Goal: Information Seeking & Learning: Learn about a topic

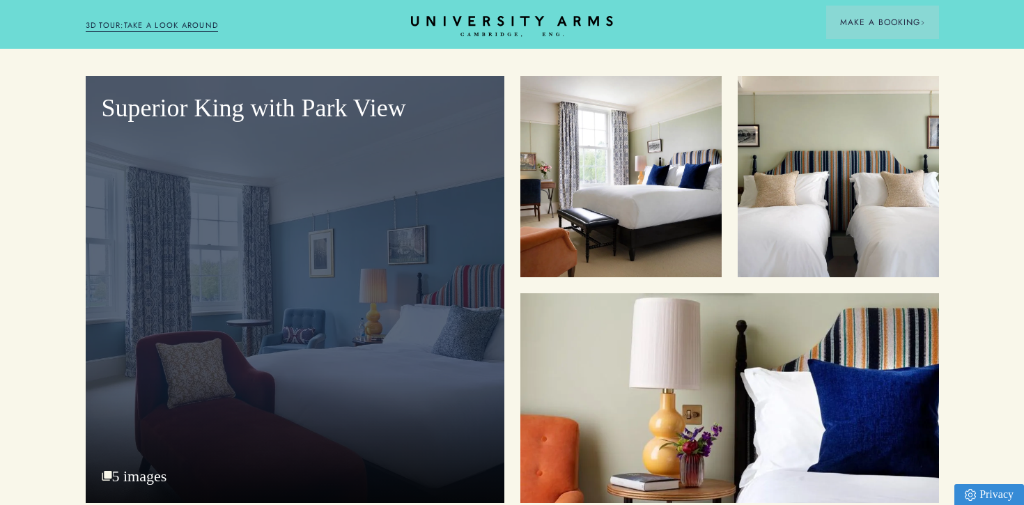
scroll to position [1750, 0]
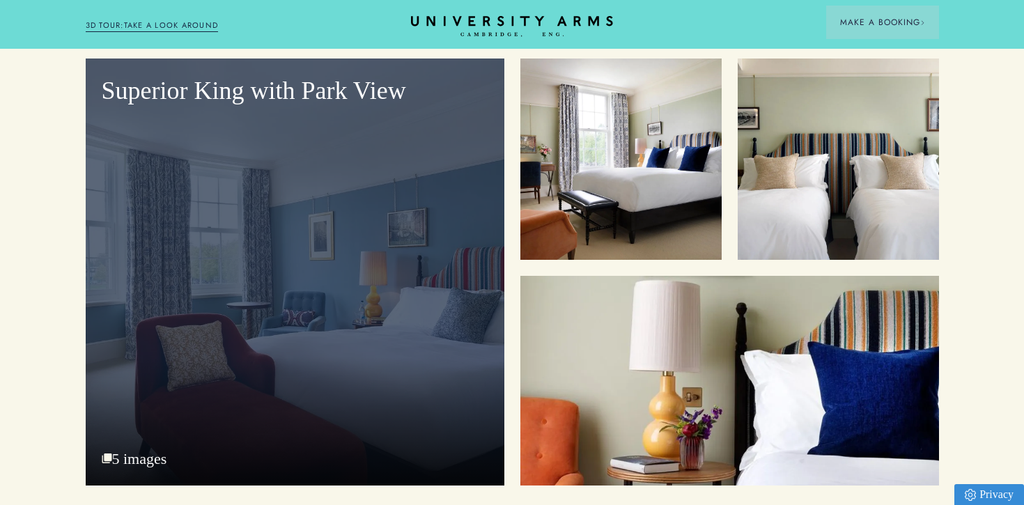
click at [314, 225] on div "Superior King with Park View" at bounding box center [295, 272] width 419 height 427
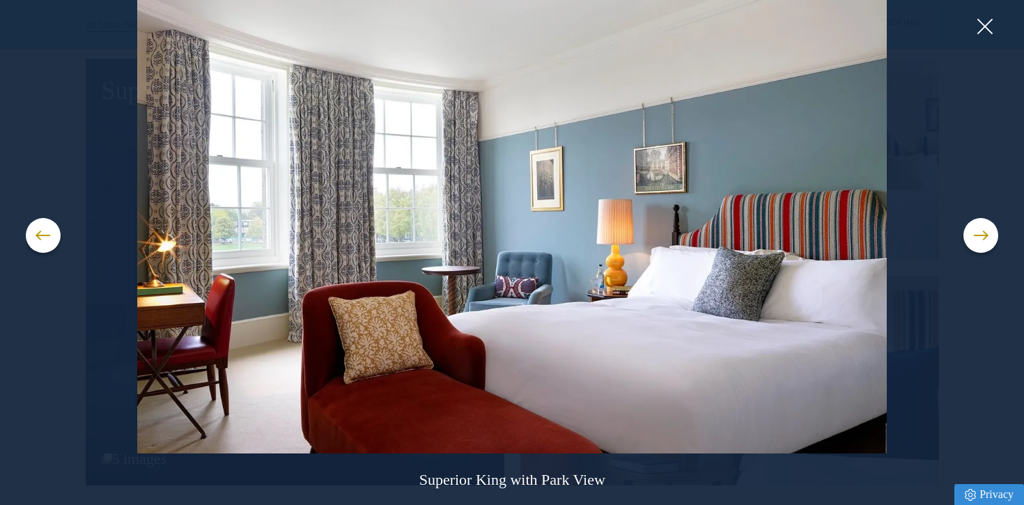
scroll to position [1750, 1]
click at [977, 239] on button at bounding box center [981, 235] width 35 height 35
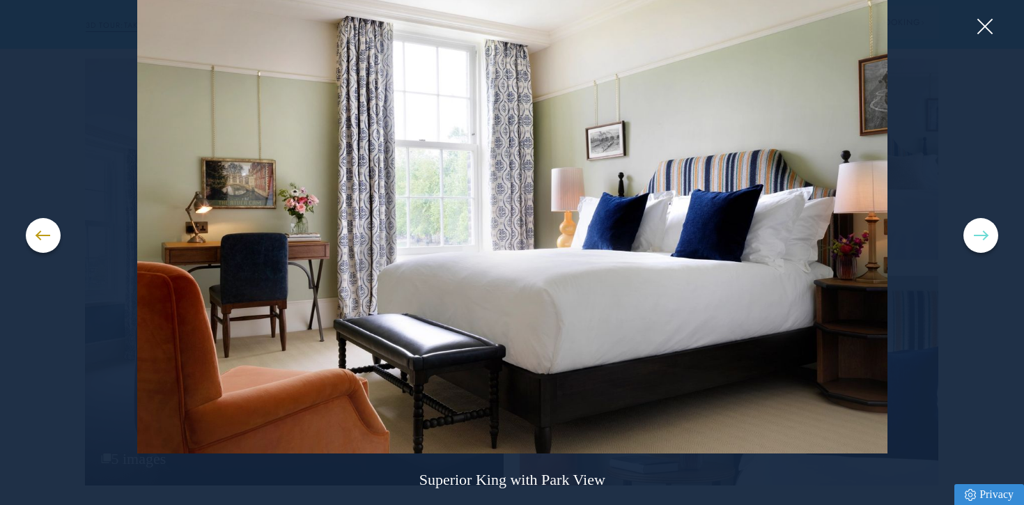
click at [977, 239] on button at bounding box center [981, 235] width 35 height 35
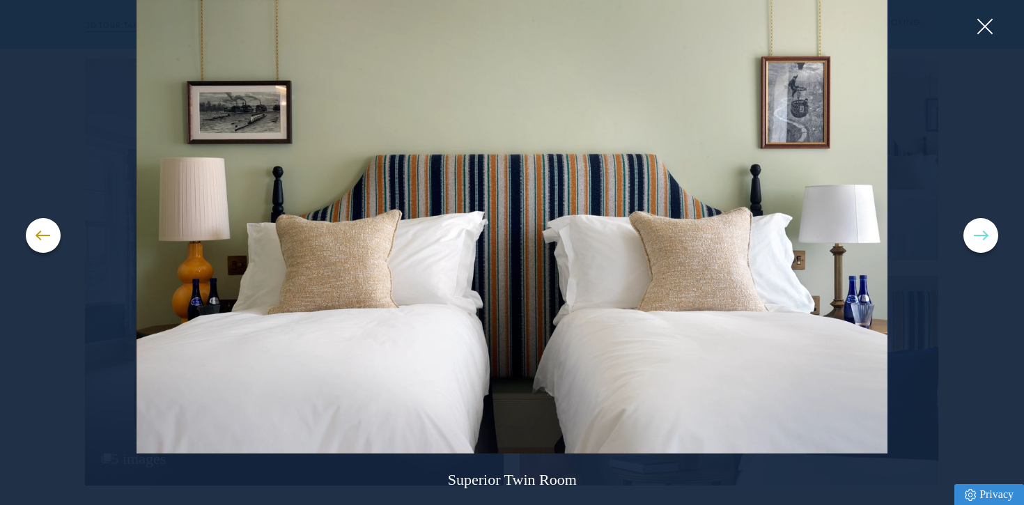
click at [977, 239] on button at bounding box center [981, 235] width 35 height 35
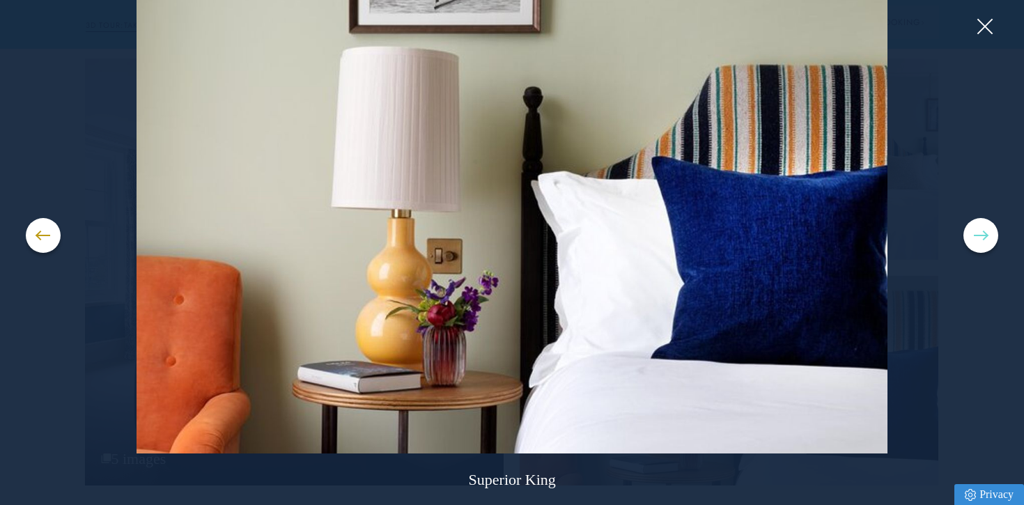
click at [977, 239] on button at bounding box center [981, 235] width 35 height 35
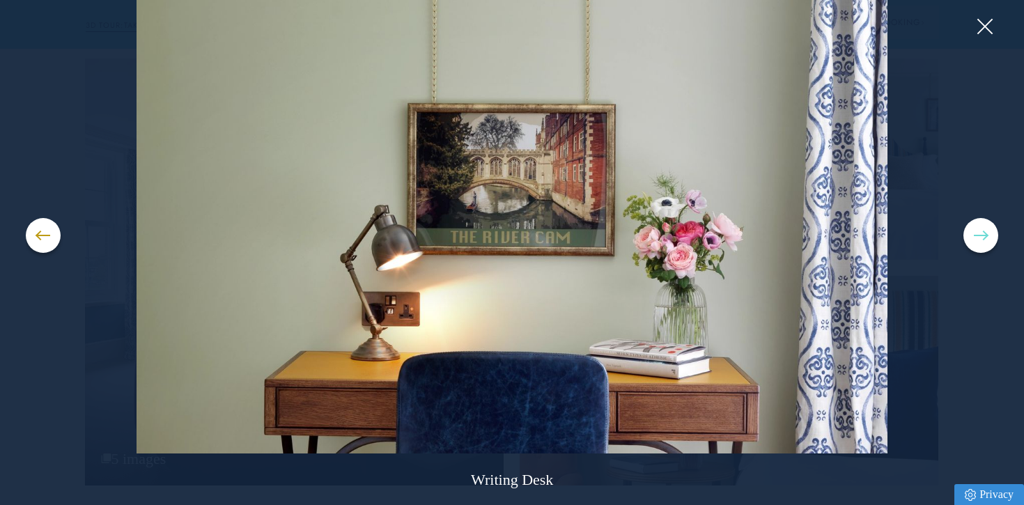
click at [977, 239] on button at bounding box center [981, 235] width 35 height 35
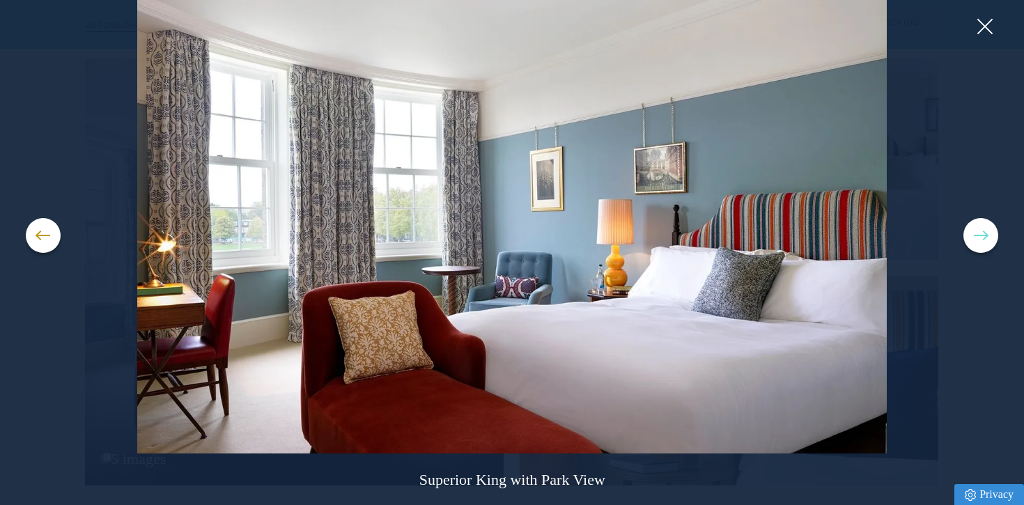
click at [977, 239] on button at bounding box center [981, 235] width 35 height 35
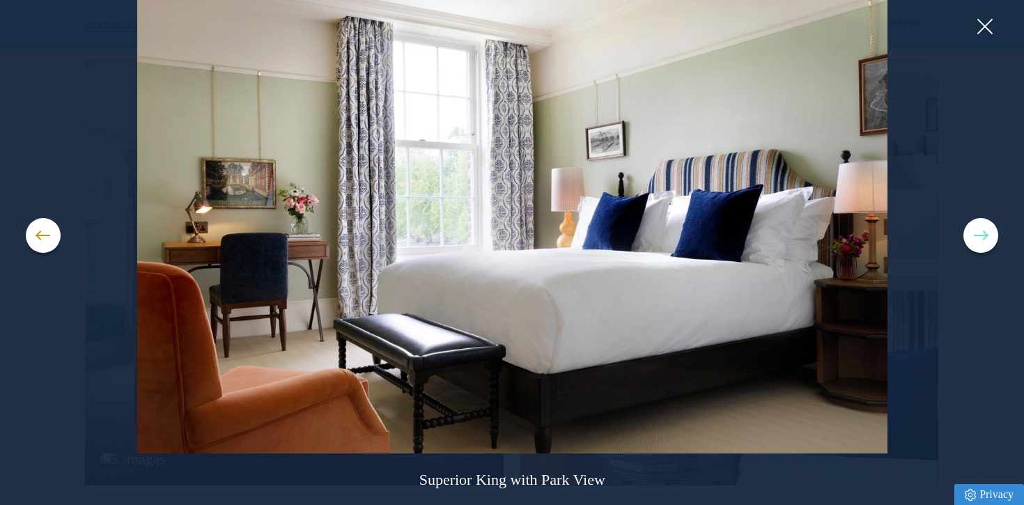
click at [977, 239] on button at bounding box center [981, 235] width 35 height 35
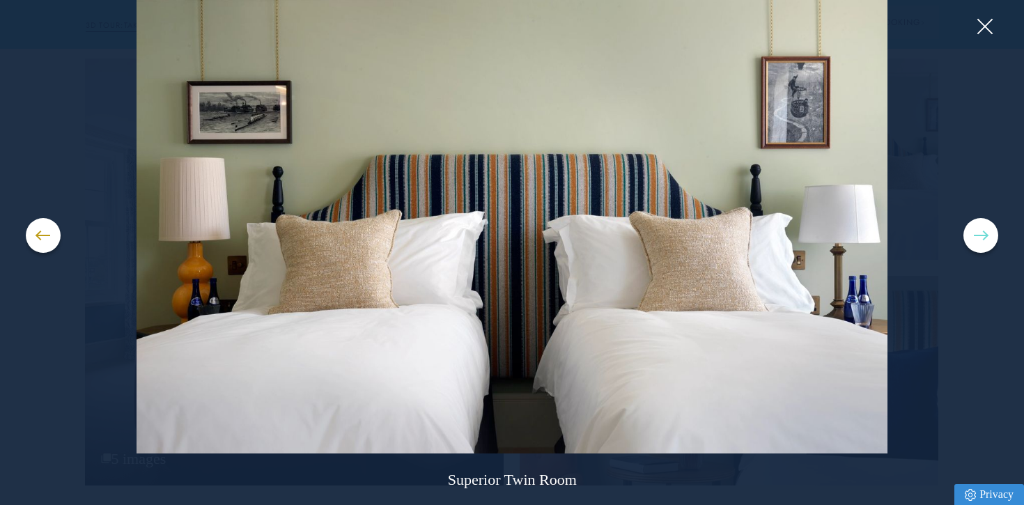
click at [977, 239] on button at bounding box center [981, 235] width 35 height 35
click at [971, 244] on button at bounding box center [981, 235] width 35 height 35
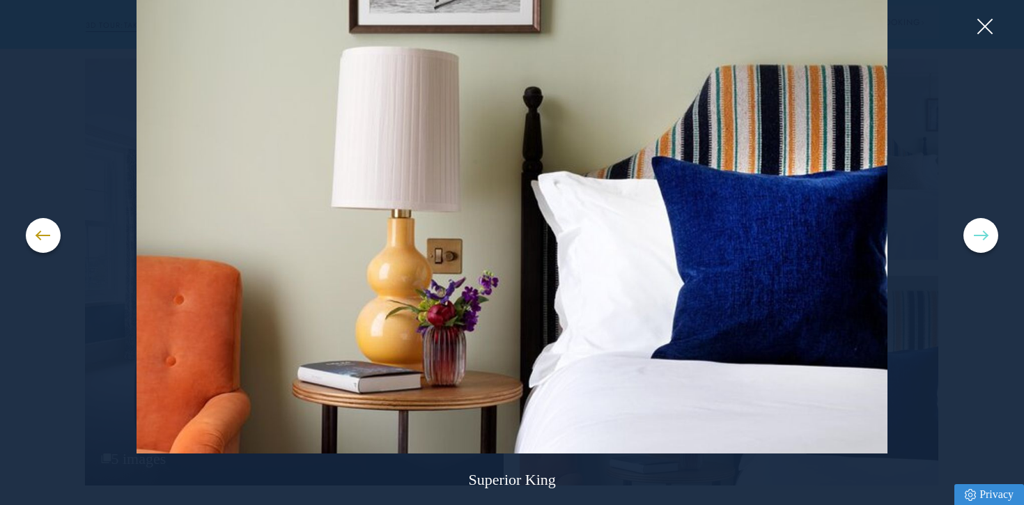
click at [971, 244] on button at bounding box center [981, 235] width 35 height 35
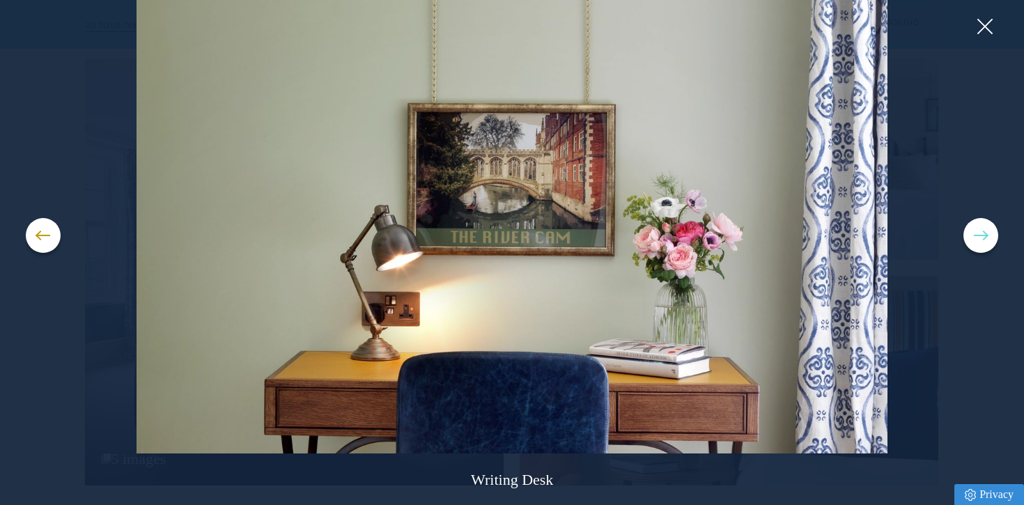
click at [971, 244] on button at bounding box center [981, 235] width 35 height 35
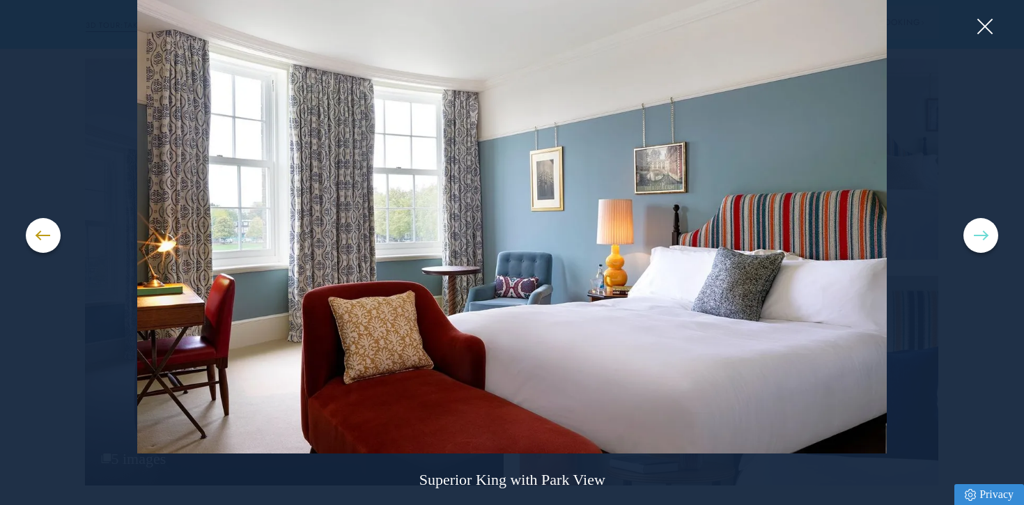
click at [973, 235] on button at bounding box center [981, 235] width 35 height 35
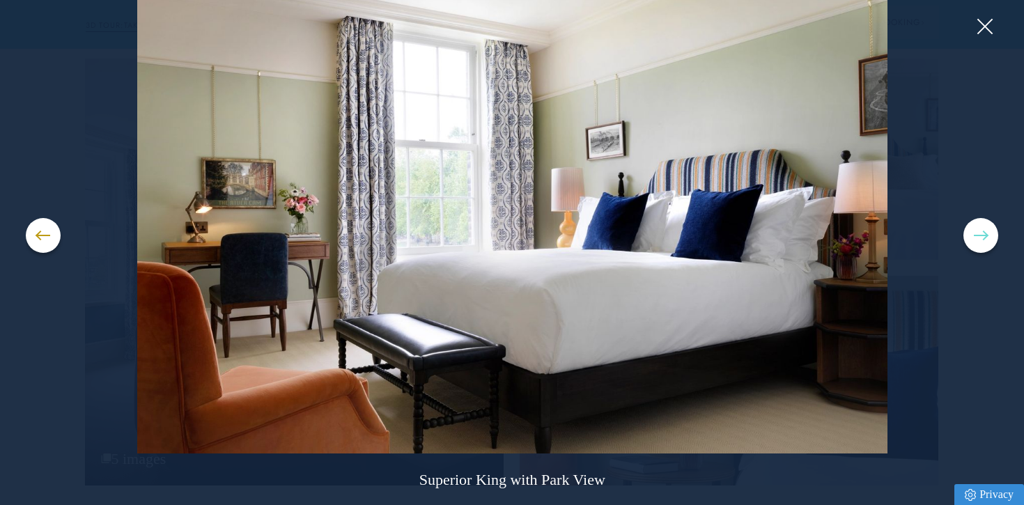
click at [973, 235] on button at bounding box center [981, 235] width 35 height 35
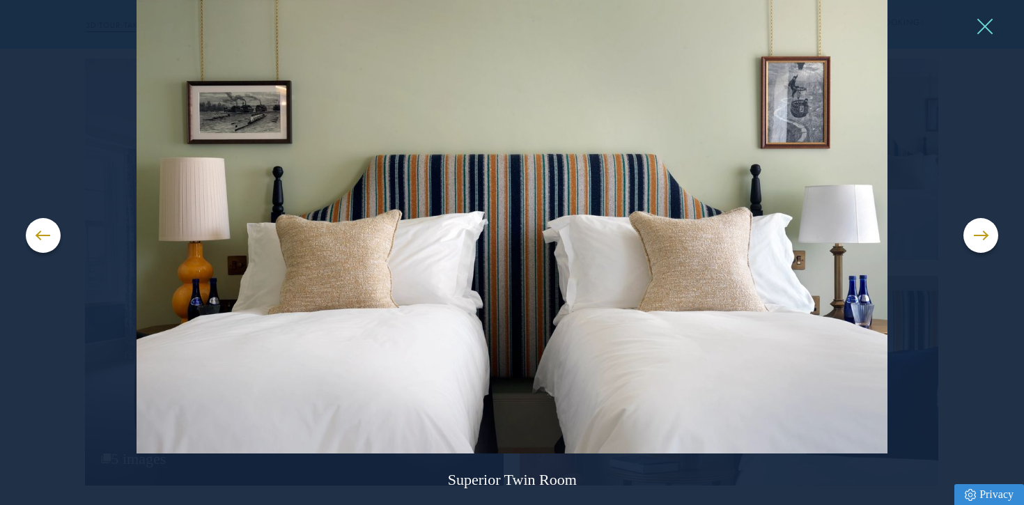
click at [980, 29] on button at bounding box center [984, 26] width 21 height 21
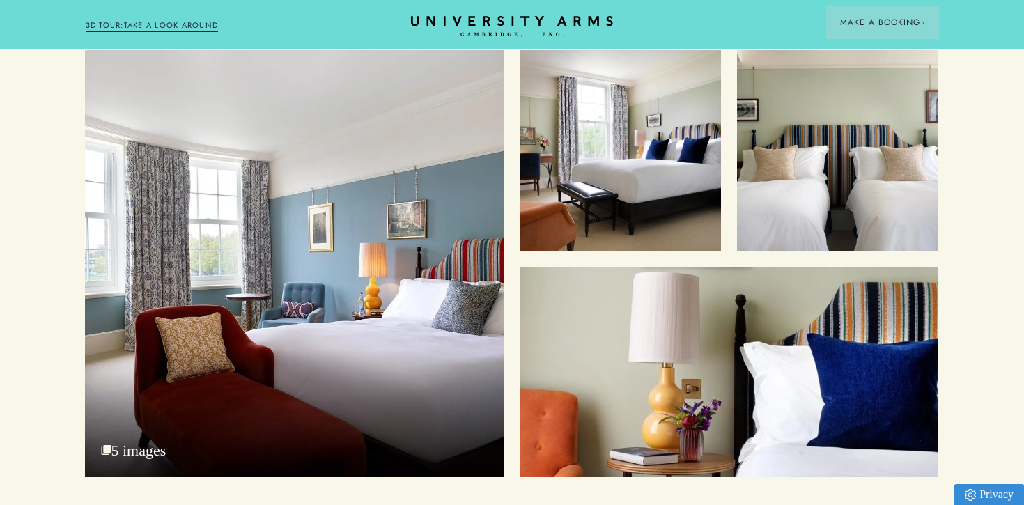
scroll to position [1880, 1]
